Goal: Information Seeking & Learning: Find specific fact

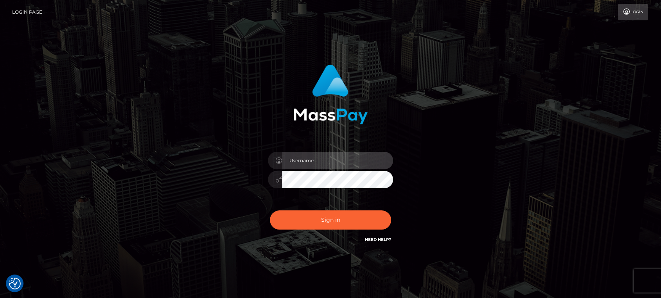
type input "nt.es"
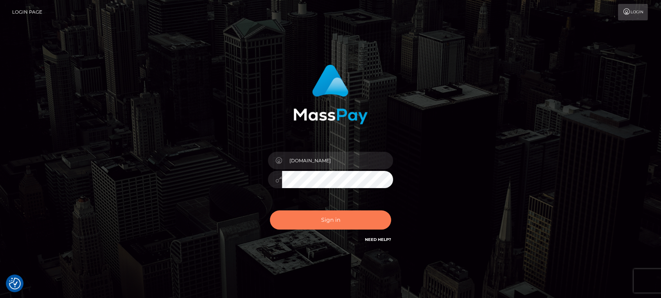
click at [310, 226] on button "Sign in" at bounding box center [330, 220] width 121 height 19
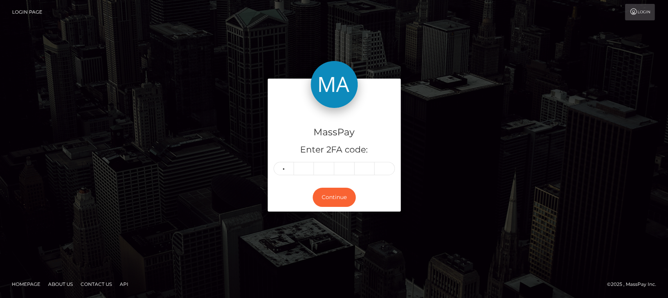
type input "0"
type input "2"
type input "6"
type input "8"
type input "2"
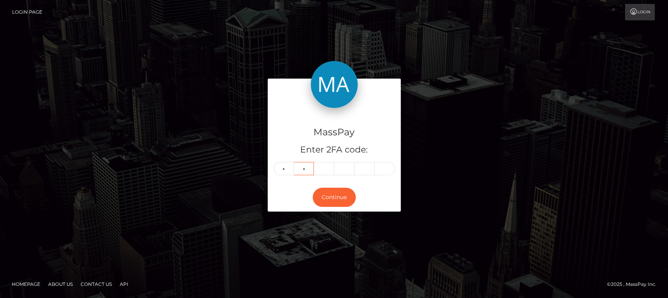
type input "3"
type input "2"
type input "0"
type input "1"
type input "0"
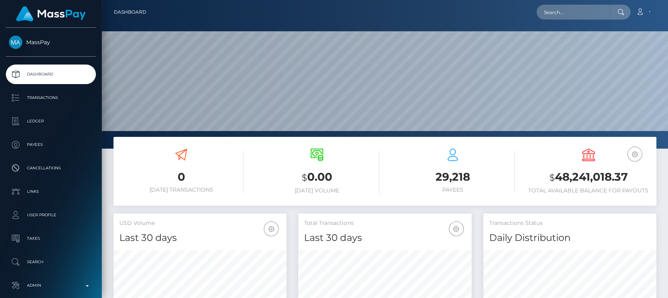
scroll to position [138, 173]
click at [609, 11] on input "text" at bounding box center [574, 12] width 74 height 15
paste input "evgeniafantastik@mail.ru"
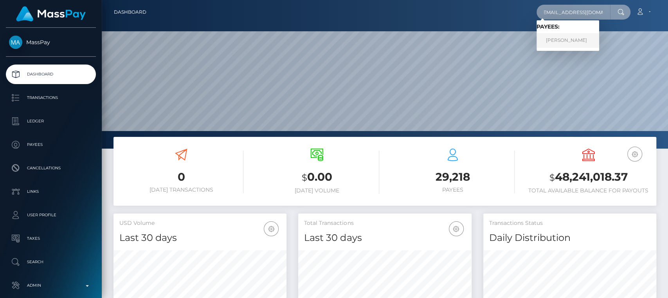
type input "evgeniafantastik@mail.ru"
click at [598, 35] on link "Evgenia Nikolaevna Kasatkina" at bounding box center [568, 40] width 63 height 14
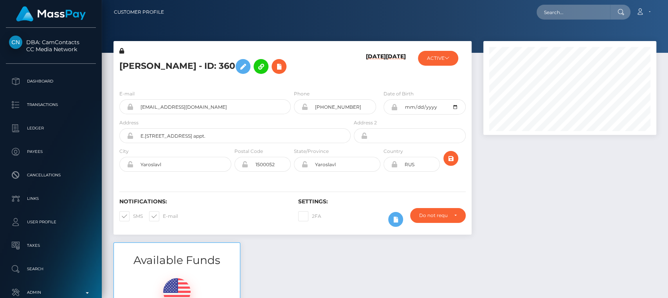
scroll to position [94, 173]
click at [147, 66] on h5 "Evgenia Nikolaevna Kasatkina - ID: 360" at bounding box center [232, 66] width 227 height 23
copy h5 "Evgenia"
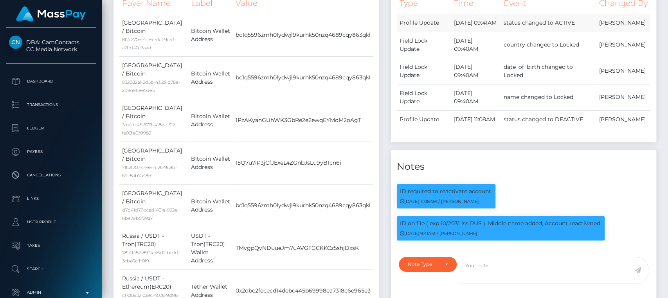
scroll to position [0, 0]
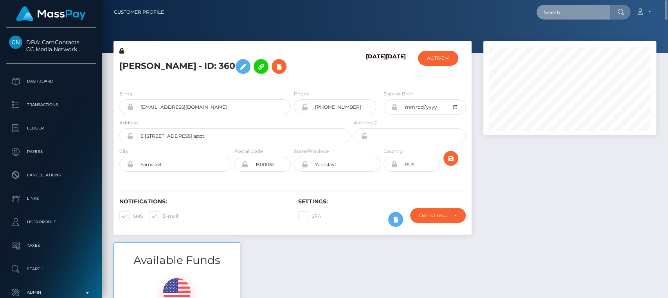
click at [585, 18] on input "text" at bounding box center [574, 12] width 74 height 15
paste input "jane-luxx@inbox.lv"
type input "jane-luxx@inbox.lv"
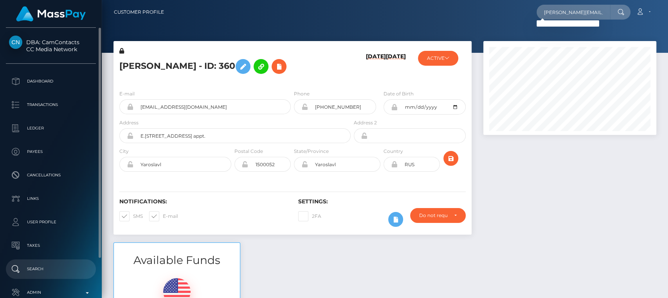
click at [34, 266] on p "Search" at bounding box center [51, 269] width 84 height 12
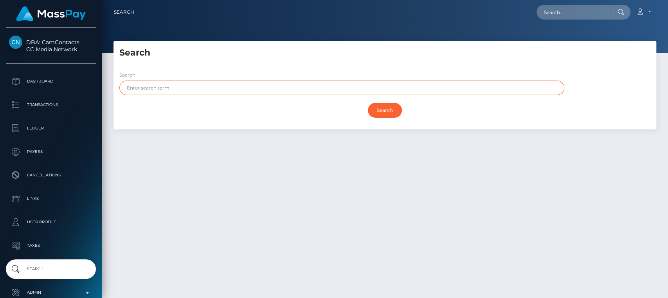
click at [158, 90] on input "text" at bounding box center [341, 88] width 445 height 14
paste input "Jane Luxx"
click at [368, 103] on input "Search" at bounding box center [385, 110] width 34 height 15
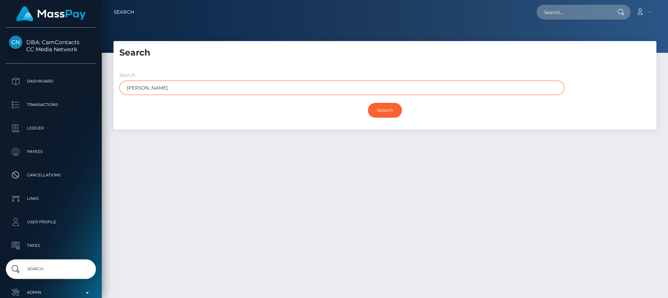
click at [368, 103] on input "Search" at bounding box center [385, 110] width 34 height 15
type input "Jane Luxx"
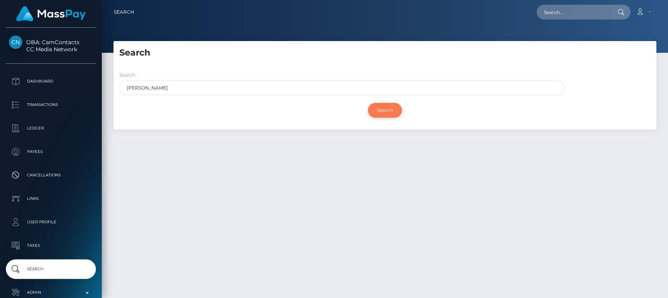
click at [383, 109] on input "Search" at bounding box center [385, 110] width 34 height 15
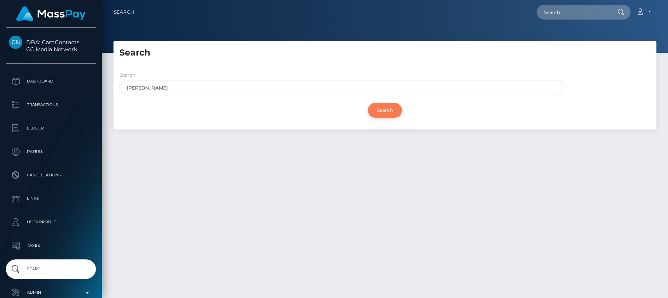
click at [383, 109] on input "Search" at bounding box center [385, 110] width 34 height 15
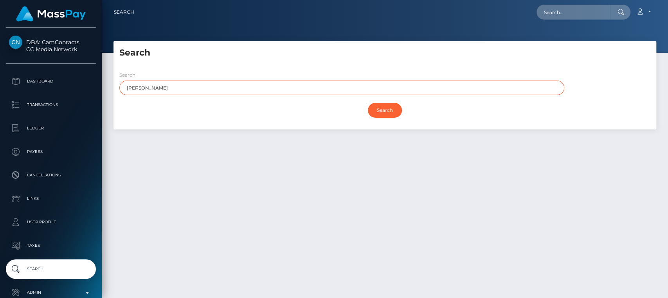
click at [358, 86] on input "Jane Luxx" at bounding box center [341, 88] width 445 height 14
click at [368, 103] on input "Search" at bounding box center [385, 110] width 34 height 15
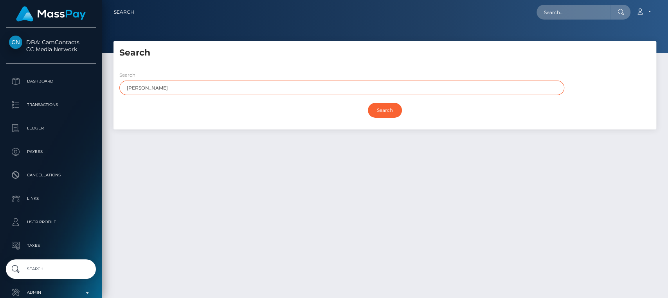
click at [368, 103] on input "Search" at bounding box center [385, 110] width 34 height 15
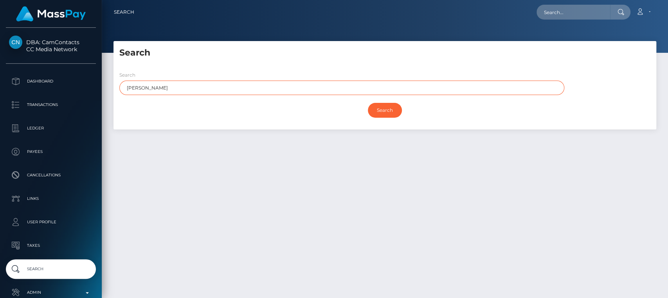
click at [368, 103] on input "Search" at bounding box center [385, 110] width 34 height 15
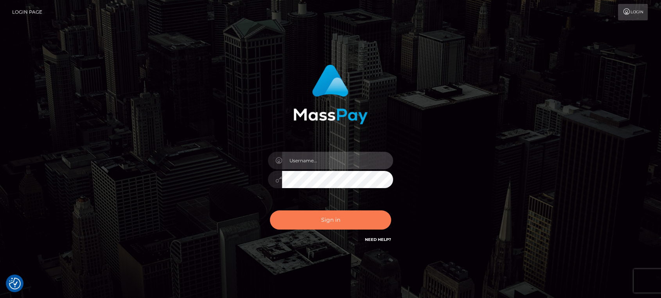
type input "[DOMAIN_NAME]"
click at [338, 229] on button "Sign in" at bounding box center [330, 220] width 121 height 19
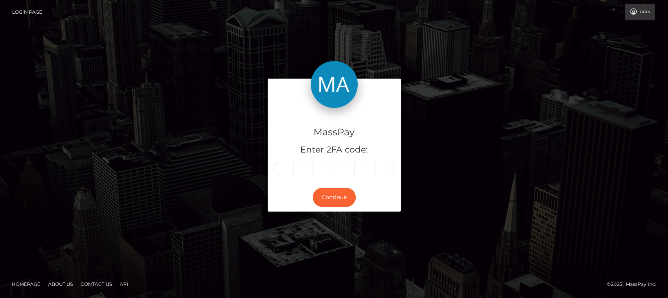
click at [283, 169] on input "text" at bounding box center [284, 168] width 20 height 13
type input "1"
type input "5"
type input "0"
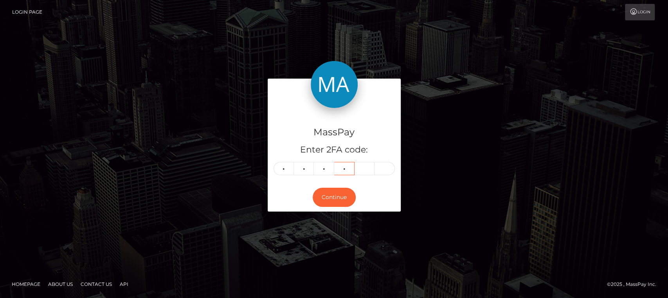
type input "6"
type input "2"
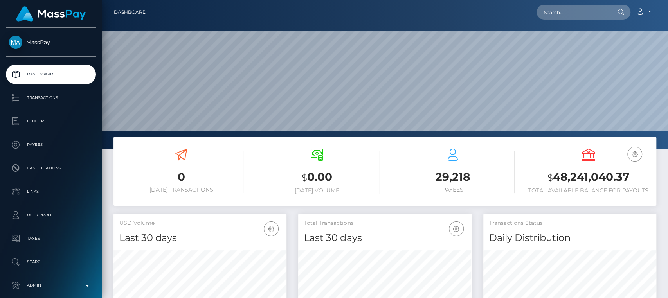
scroll to position [138, 173]
paste input "[PERSON_NAME][EMAIL_ADDRESS][DOMAIN_NAME]"
type input "jane-luxx@gmail.com"
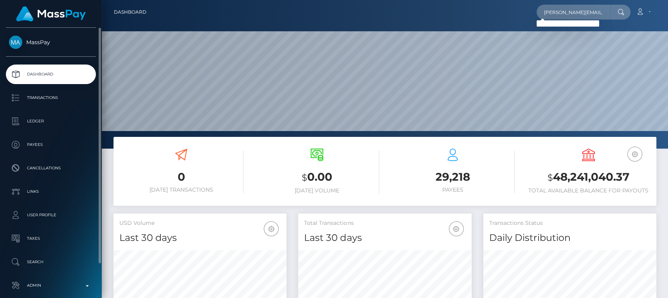
click at [56, 273] on ul "Dashboard Transactions Ledger Payees Cancellations Links Taxes" at bounding box center [51, 180] width 102 height 231
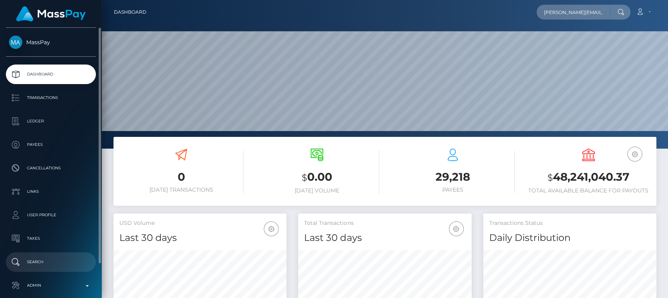
click at [57, 263] on p "Search" at bounding box center [51, 262] width 84 height 12
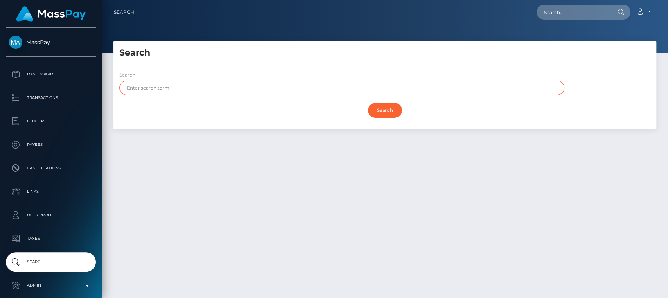
click at [322, 82] on input "text" at bounding box center [341, 88] width 445 height 14
paste input "[PERSON_NAME]"
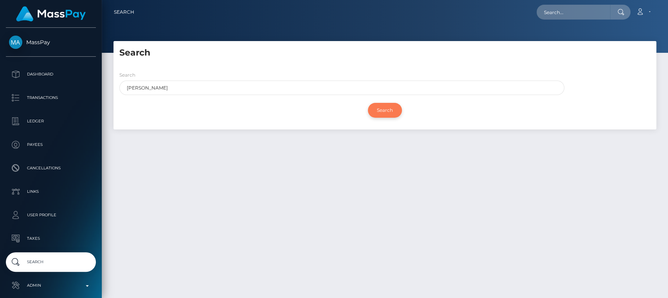
click at [398, 110] on input "Search" at bounding box center [385, 110] width 34 height 15
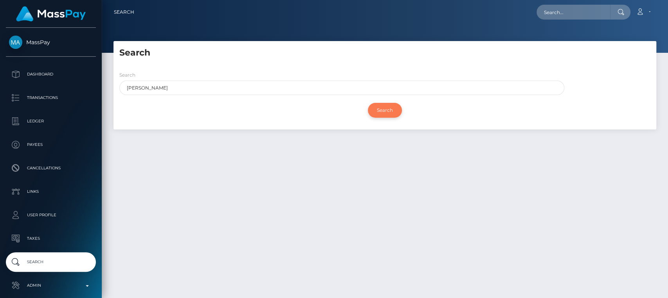
click at [398, 110] on input "Search" at bounding box center [385, 110] width 34 height 15
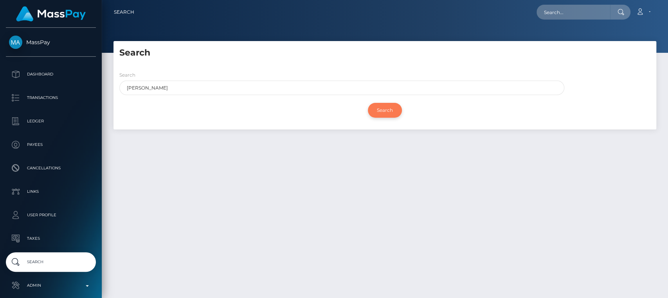
click at [398, 110] on input "Search" at bounding box center [385, 110] width 34 height 15
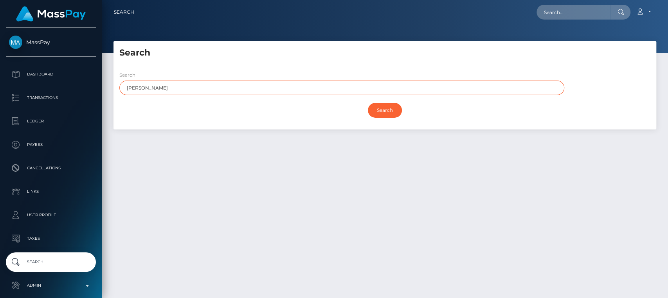
click at [396, 92] on input "Redko Valentyna" at bounding box center [341, 88] width 445 height 14
click at [368, 103] on input "Search" at bounding box center [385, 110] width 34 height 15
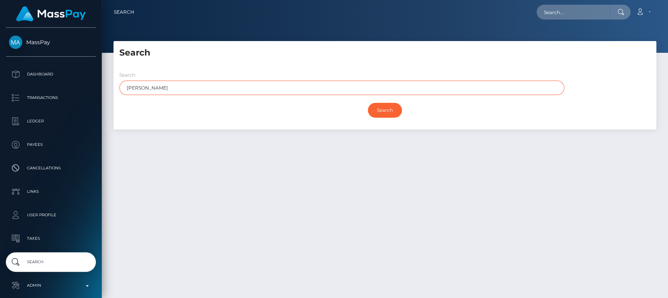
click at [368, 103] on input "Search" at bounding box center [385, 110] width 34 height 15
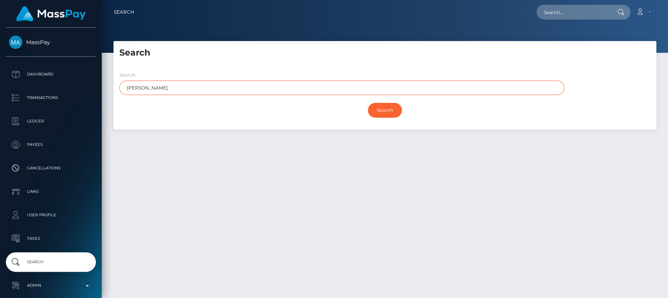
click at [157, 87] on input "Redko Valentyna" at bounding box center [341, 88] width 445 height 14
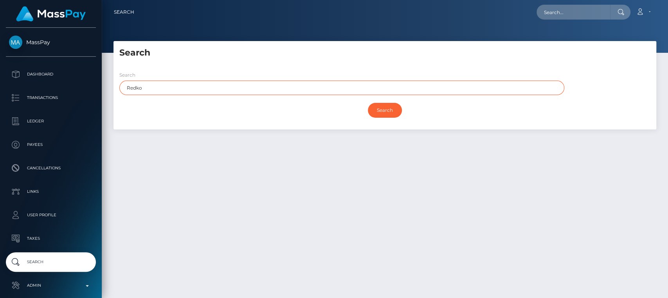
type input "Redko"
click at [368, 103] on input "Search" at bounding box center [385, 110] width 34 height 15
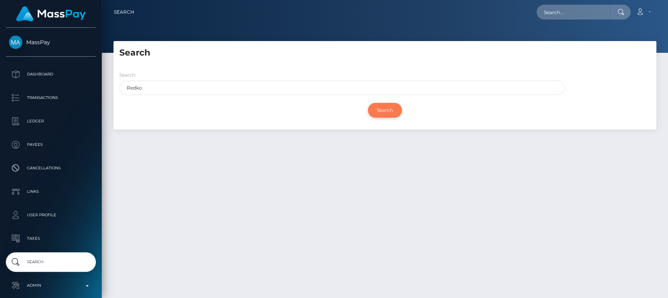
click at [381, 111] on input "Search" at bounding box center [385, 110] width 34 height 15
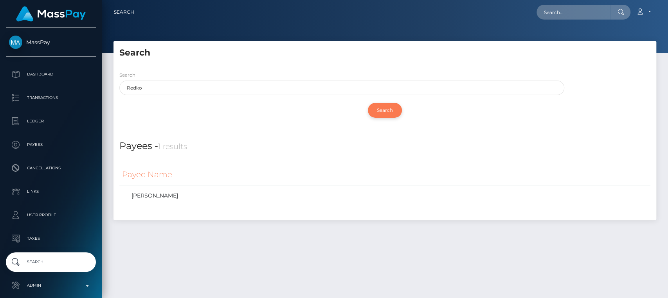
click at [381, 111] on input "Search" at bounding box center [385, 110] width 34 height 15
click at [284, 201] on link "Redko Serhii" at bounding box center [385, 195] width 526 height 11
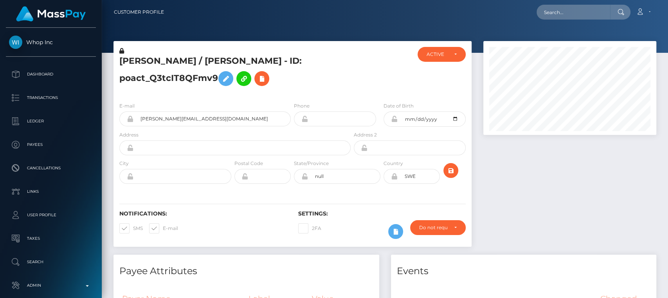
scroll to position [94, 173]
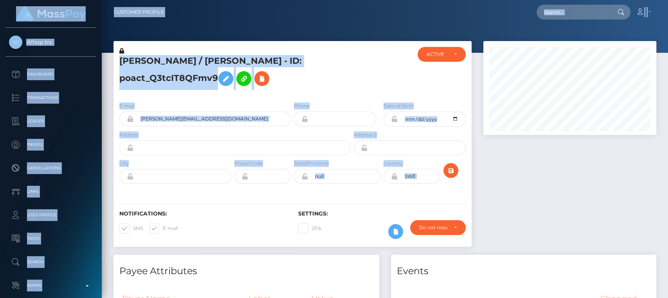
drag, startPoint x: 0, startPoint y: 0, endPoint x: 458, endPoint y: -61, distance: 462.3
click at [458, 0] on html "Whop Inc Dashboard Transactions Ledger Payees Cancellations Links" at bounding box center [334, 149] width 668 height 298
click at [354, 78] on div at bounding box center [381, 71] width 59 height 49
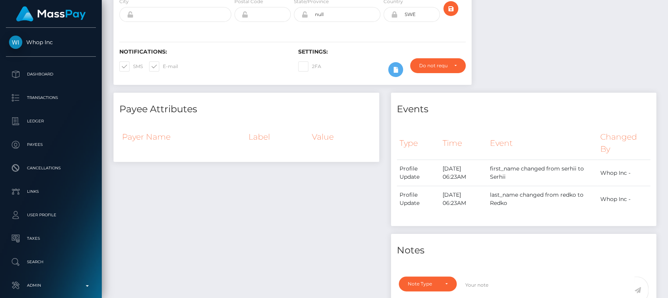
scroll to position [0, 0]
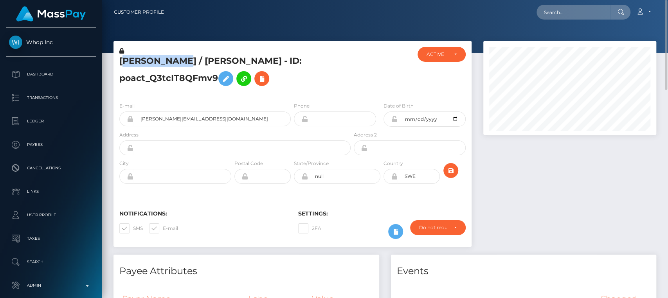
drag, startPoint x: 177, startPoint y: 59, endPoint x: 128, endPoint y: 66, distance: 49.0
click at [128, 66] on h5 "[PERSON_NAME] / [PERSON_NAME] - ID: poact_Q3tcIT8QFmv9" at bounding box center [232, 72] width 227 height 35
click at [167, 41] on div "[PERSON_NAME] / [PERSON_NAME] - ID: poact_Q3tcIT8QFmv9 ACTIVE" at bounding box center [292, 68] width 358 height 55
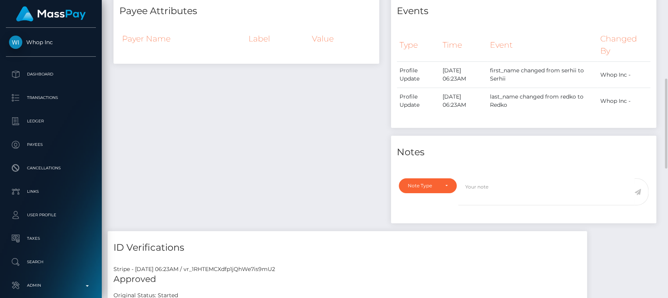
scroll to position [188, 0]
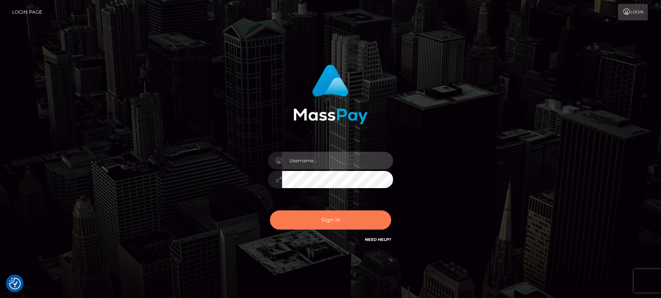
type input "nt.es"
click at [289, 217] on button "Sign in" at bounding box center [330, 220] width 121 height 19
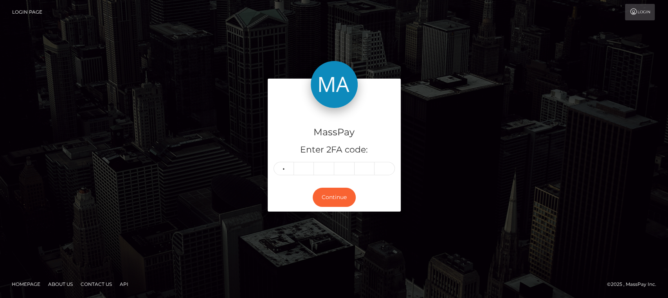
type input "9"
type input "4"
type input "9"
type input "2"
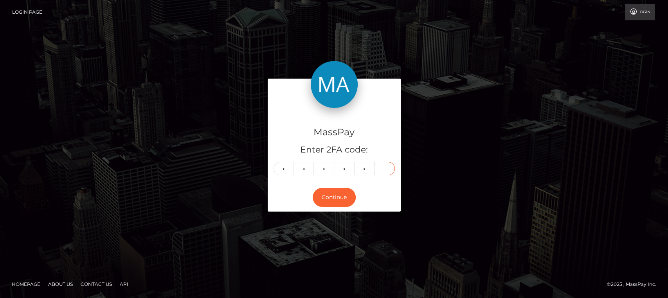
type input "8"
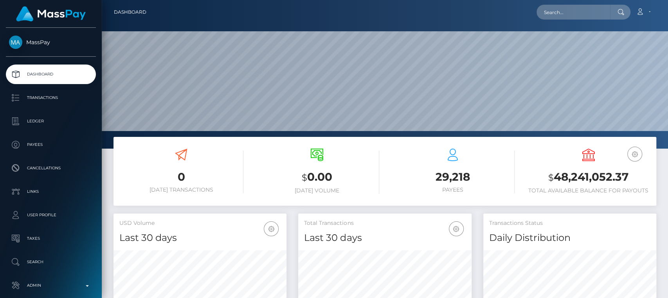
scroll to position [138, 173]
click at [601, 6] on input "text" at bounding box center [574, 12] width 74 height 15
click at [601, 5] on input "text" at bounding box center [574, 12] width 74 height 15
paste input "[PERSON_NAME][EMAIL_ADDRESS][DOMAIN_NAME]"
type input "[PERSON_NAME][EMAIL_ADDRESS][DOMAIN_NAME]"
